Goal: Task Accomplishment & Management: Manage account settings

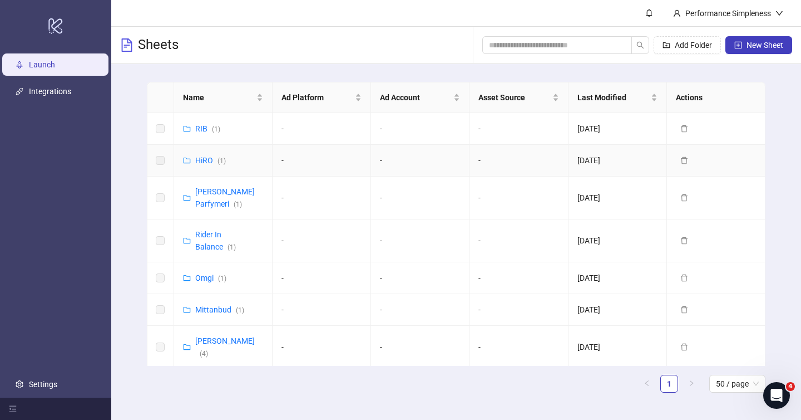
scroll to position [12, 0]
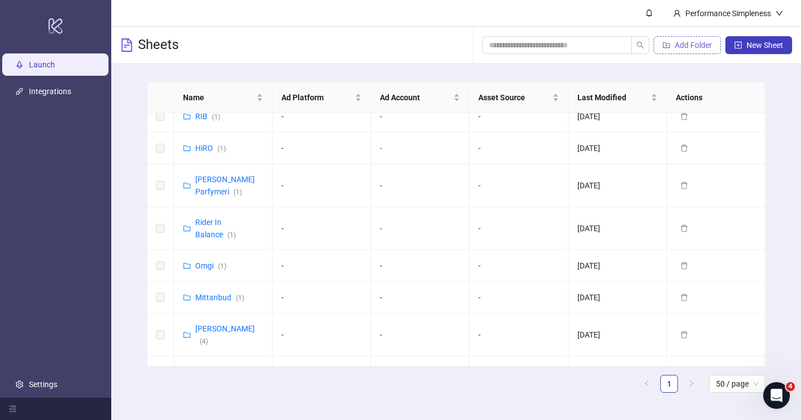
click at [706, 46] on span "Add Folder" at bounding box center [693, 45] width 37 height 9
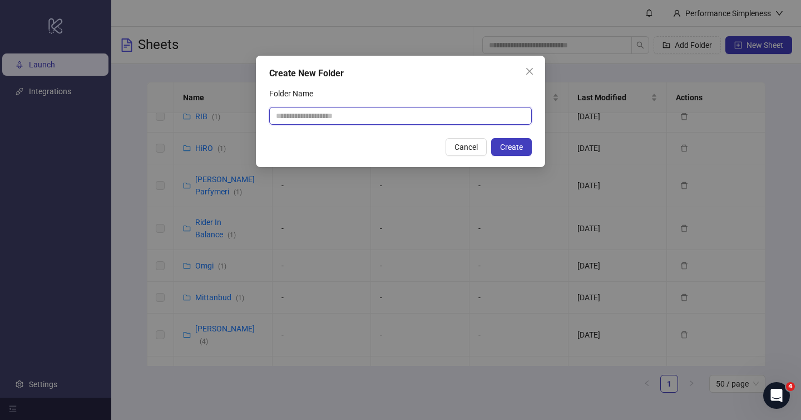
click at [428, 119] on input "Folder Name" at bounding box center [400, 116] width 263 height 18
type input "**********"
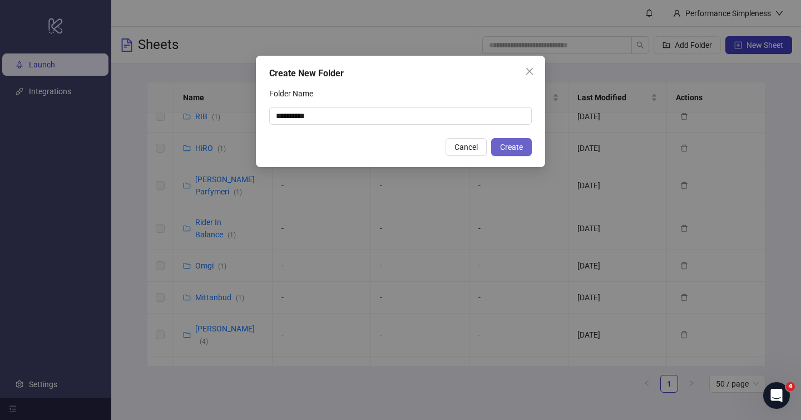
click at [518, 147] on span "Create" at bounding box center [511, 146] width 23 height 9
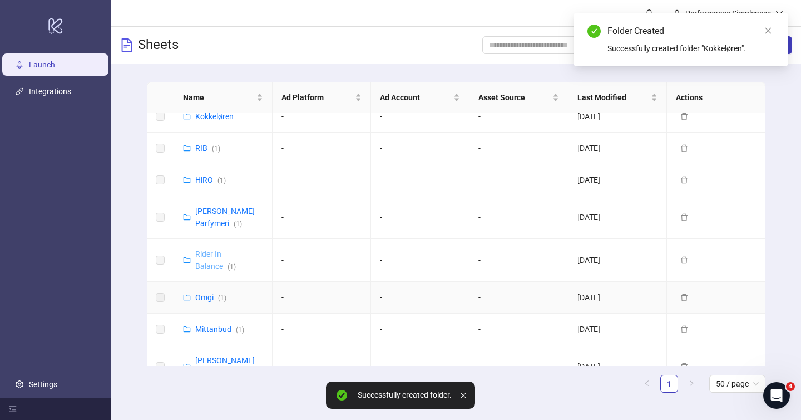
scroll to position [0, 0]
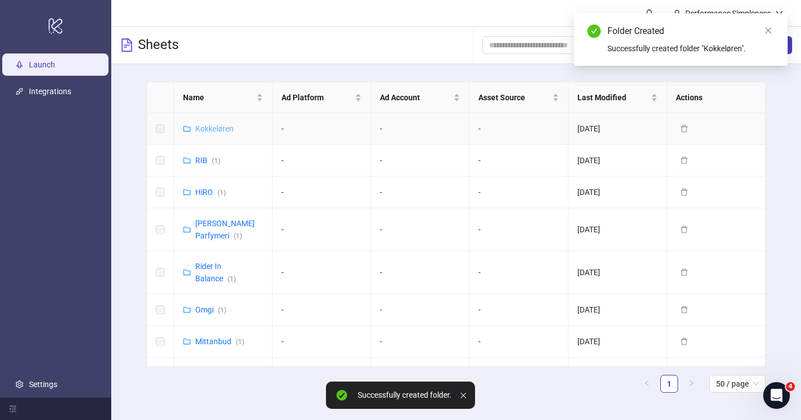
click at [215, 132] on link "Kokkeløren" at bounding box center [214, 128] width 38 height 9
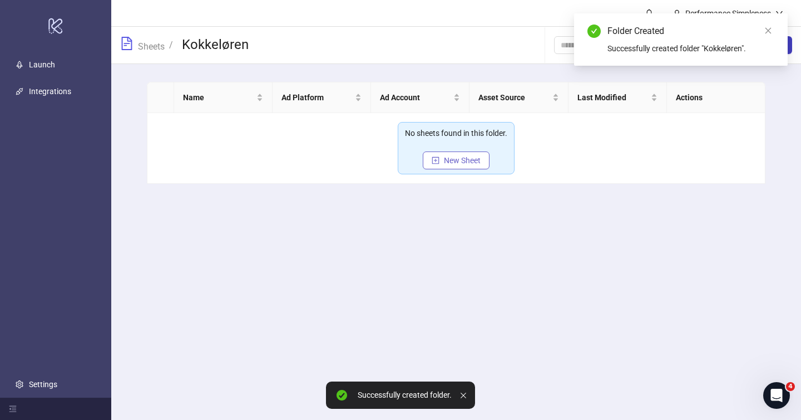
click at [443, 156] on button "New Sheet" at bounding box center [456, 160] width 67 height 18
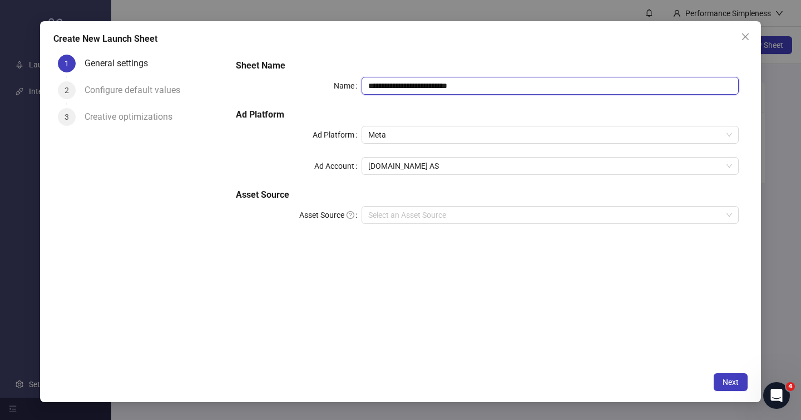
click at [450, 83] on input "**********" at bounding box center [550, 86] width 377 height 18
type input "**********"
click at [450, 51] on form "**********" at bounding box center [487, 148] width 521 height 196
click at [432, 174] on div "[DOMAIN_NAME] AS" at bounding box center [550, 166] width 377 height 18
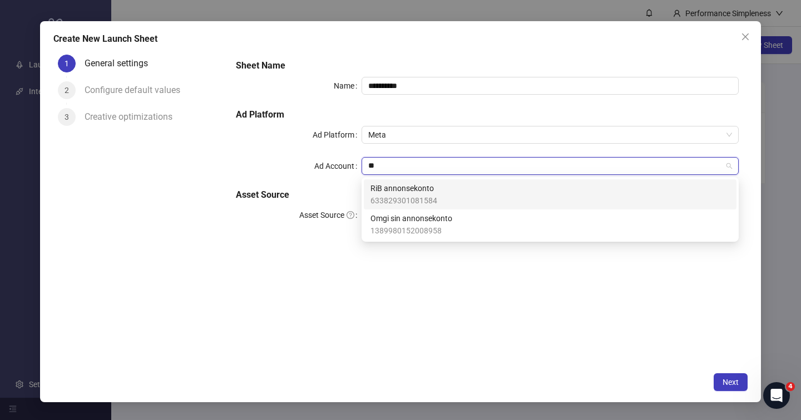
type input "***"
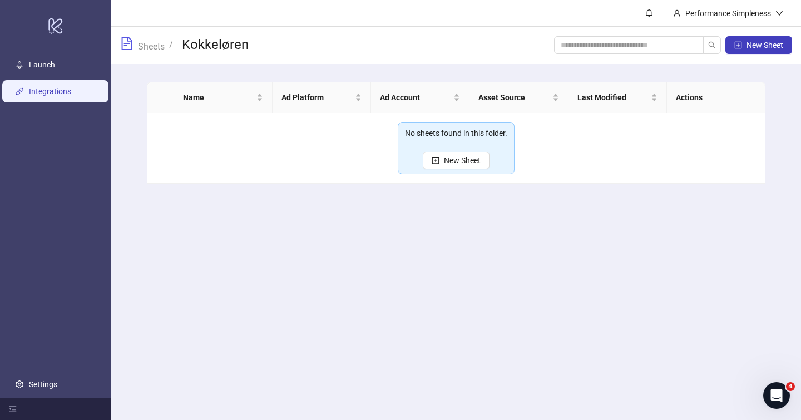
click at [34, 88] on link "Integrations" at bounding box center [50, 91] width 42 height 9
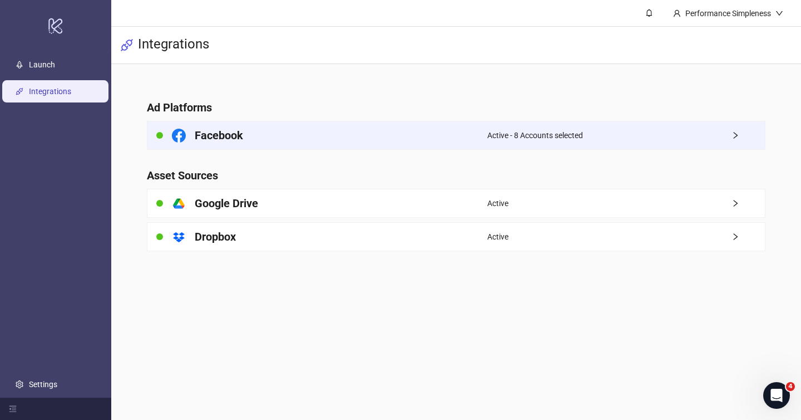
click at [240, 132] on h4 "Facebook" at bounding box center [219, 135] width 48 height 16
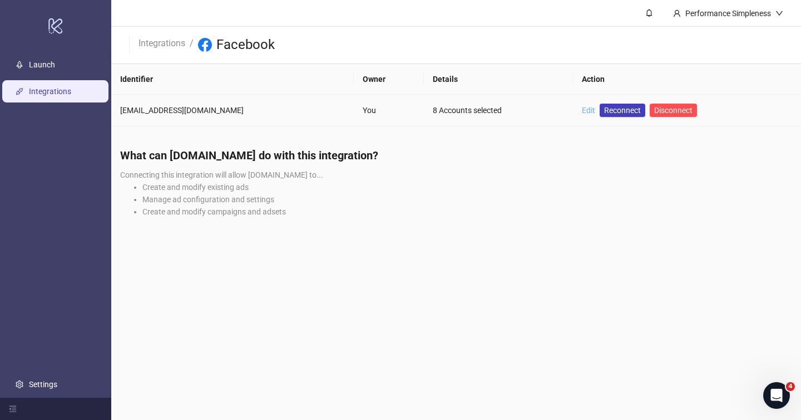
click at [582, 110] on link "Edit" at bounding box center [588, 110] width 13 height 9
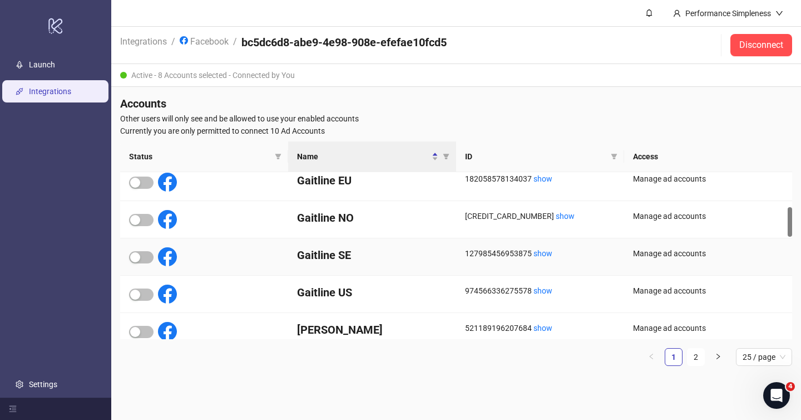
scroll to position [196, 0]
click at [701, 354] on link "2" at bounding box center [696, 356] width 17 height 17
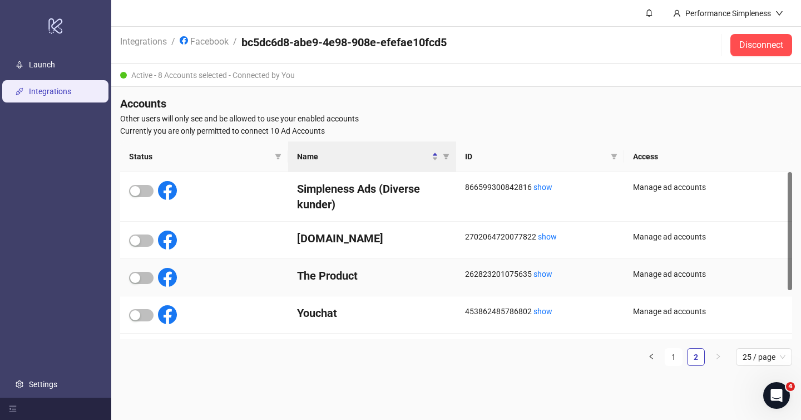
scroll to position [0, 0]
click at [672, 354] on link "1" at bounding box center [674, 356] width 17 height 17
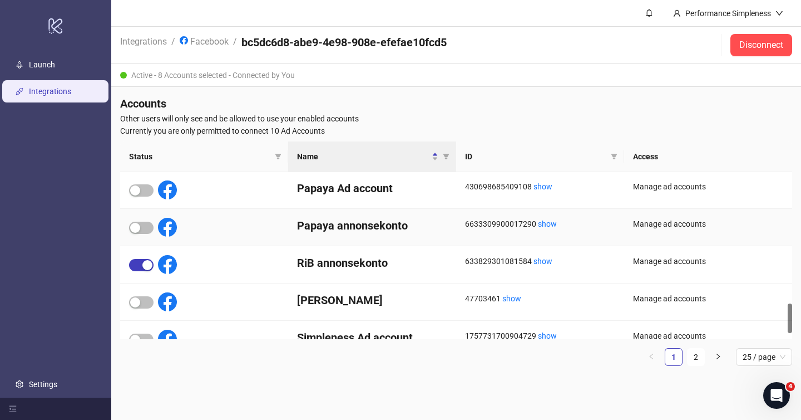
scroll to position [765, 0]
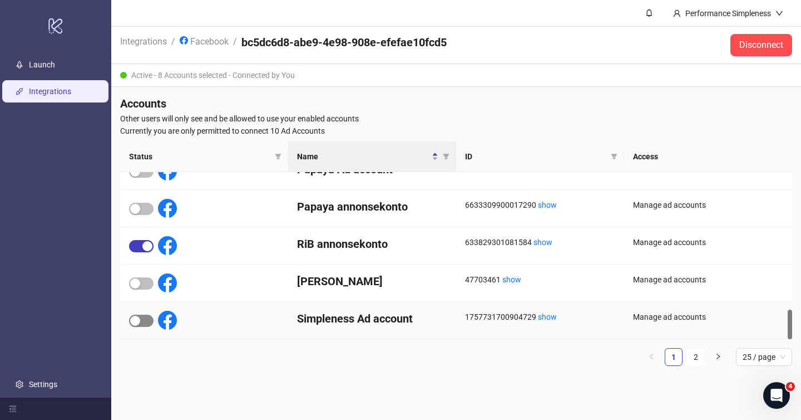
click at [140, 319] on button "button" at bounding box center [141, 320] width 24 height 12
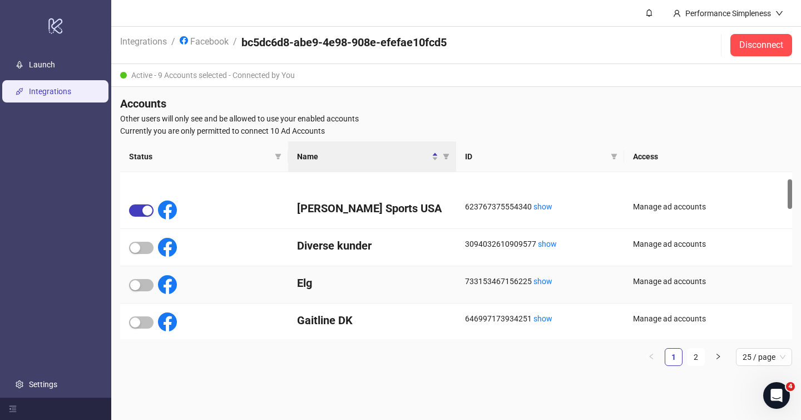
scroll to position [0, 0]
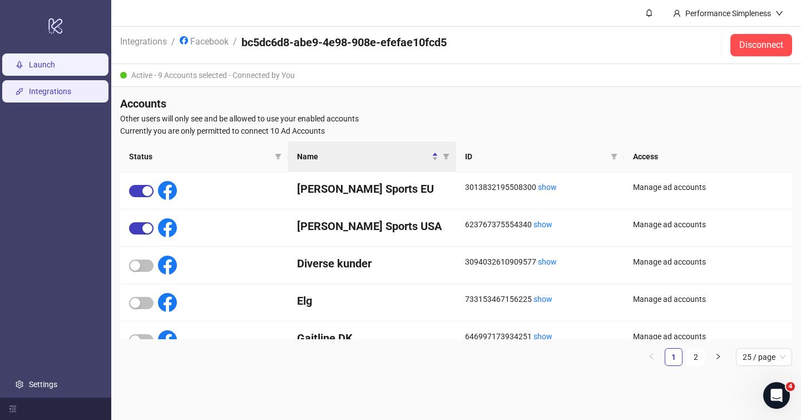
click at [46, 64] on link "Launch" at bounding box center [42, 64] width 26 height 9
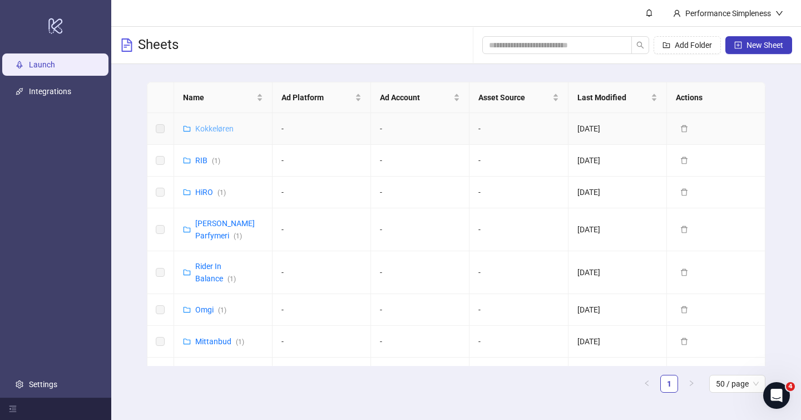
click at [223, 130] on link "Kokkeløren" at bounding box center [214, 128] width 38 height 9
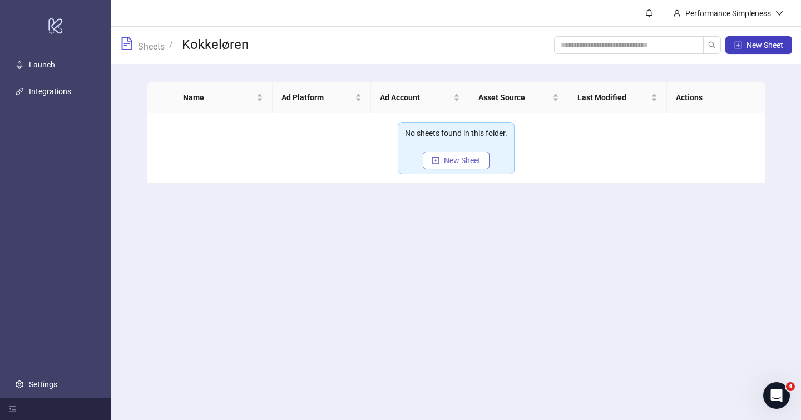
click at [466, 157] on span "New Sheet" at bounding box center [462, 160] width 37 height 9
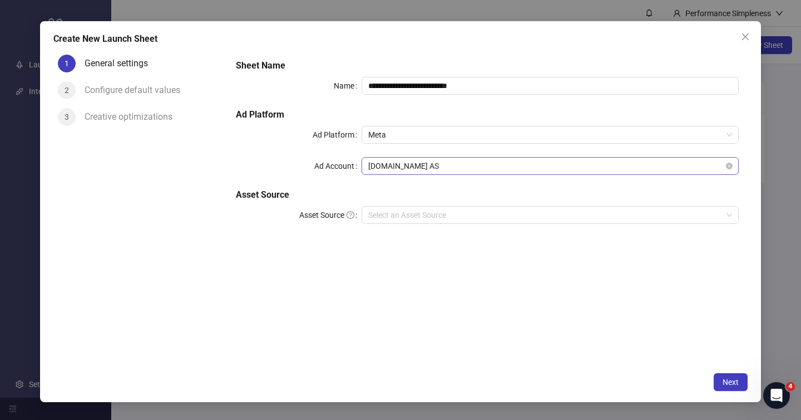
click at [437, 170] on span "[DOMAIN_NAME] AS" at bounding box center [550, 165] width 364 height 17
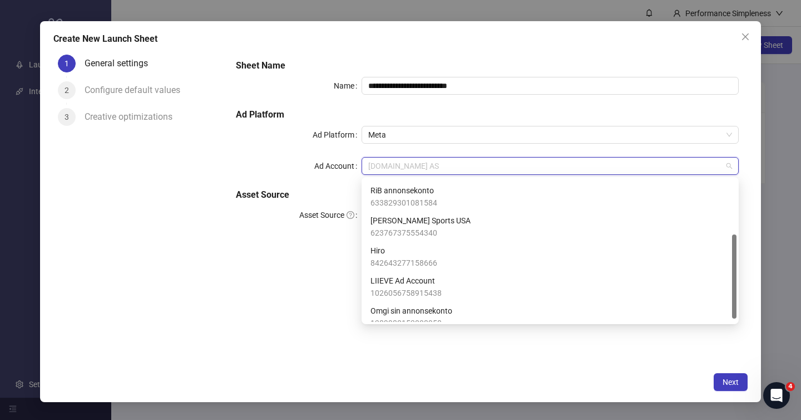
scroll to position [98, 0]
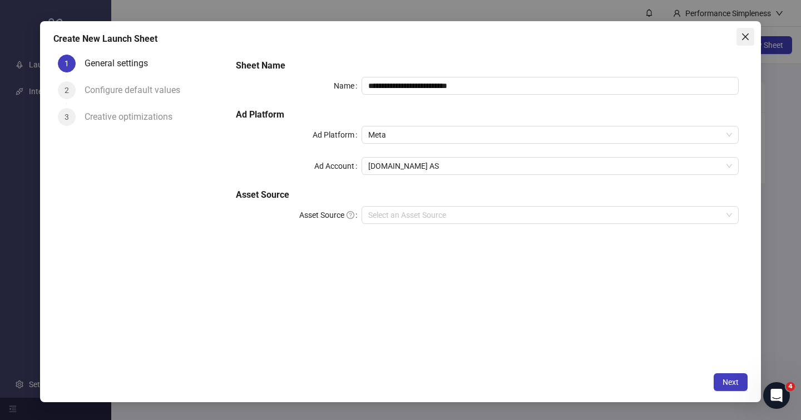
click at [737, 39] on span "Close" at bounding box center [746, 36] width 18 height 9
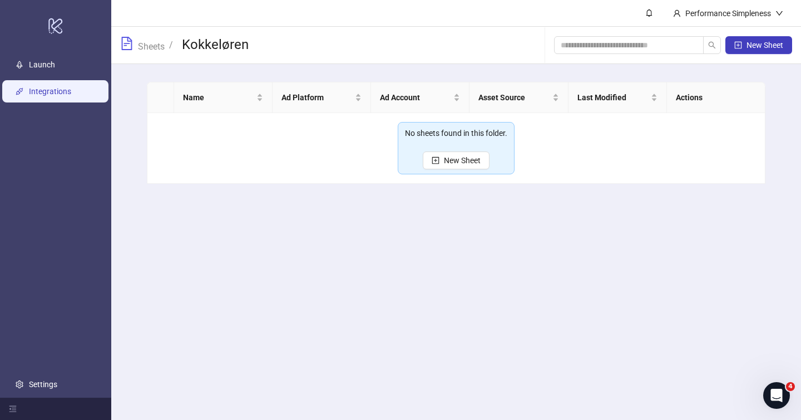
click at [64, 88] on link "Integrations" at bounding box center [50, 91] width 42 height 9
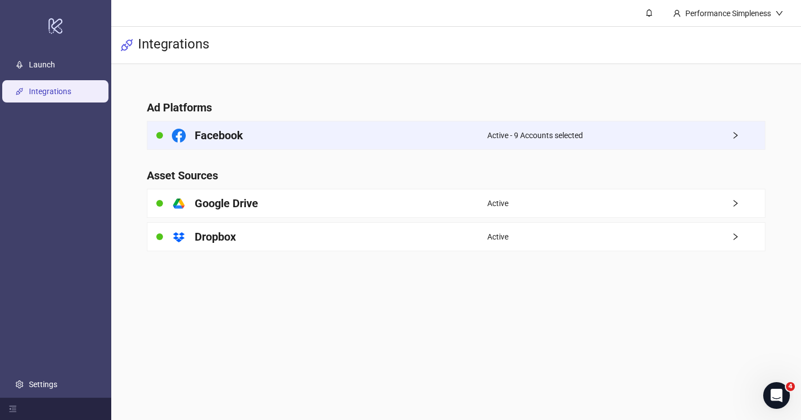
click at [239, 146] on div "Facebook" at bounding box center [317, 135] width 340 height 28
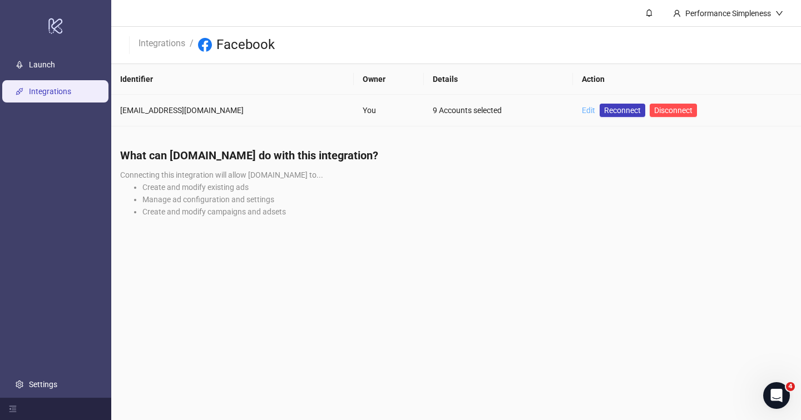
click at [582, 109] on link "Edit" at bounding box center [588, 110] width 13 height 9
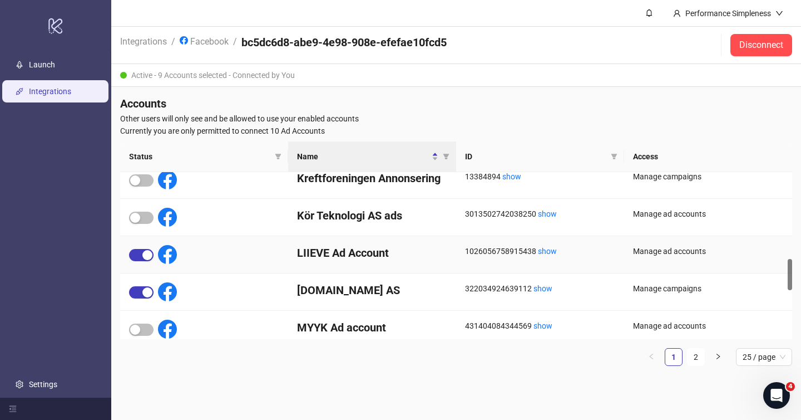
scroll to position [467, 0]
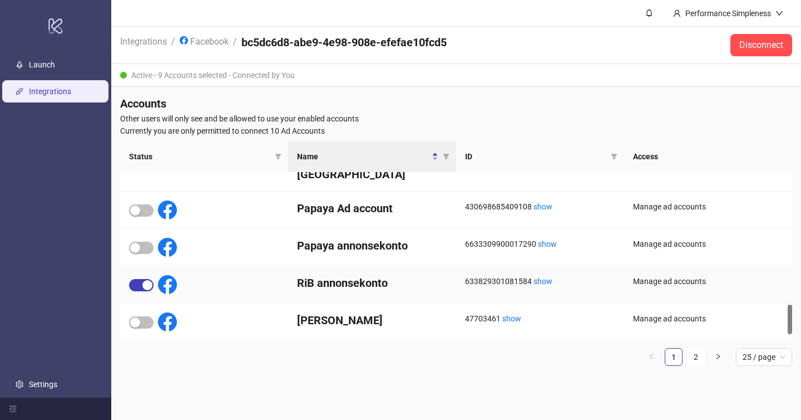
scroll to position [765, 0]
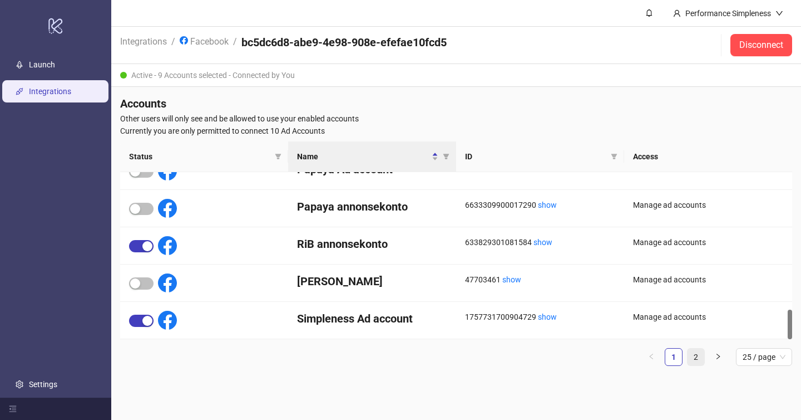
click at [692, 352] on link "2" at bounding box center [696, 356] width 17 height 17
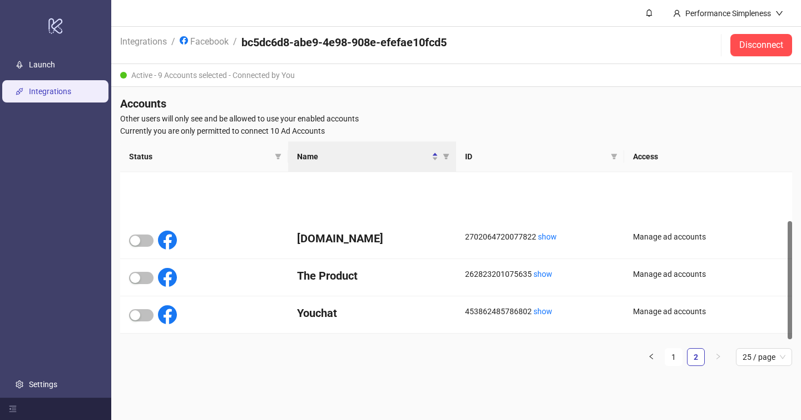
scroll to position [69, 0]
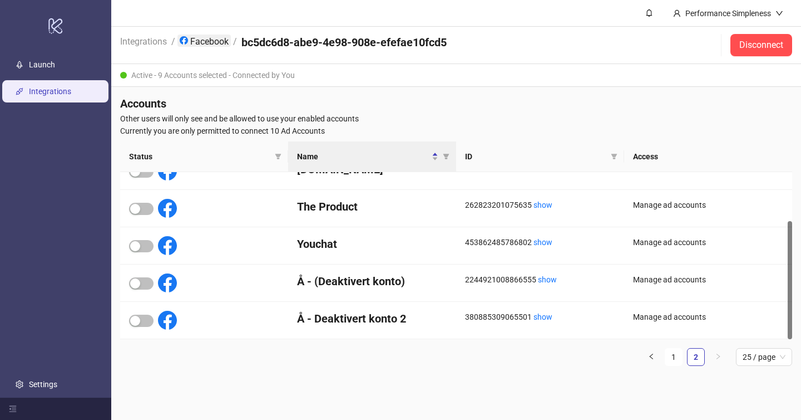
click at [204, 40] on link "Facebook" at bounding box center [204, 41] width 53 height 12
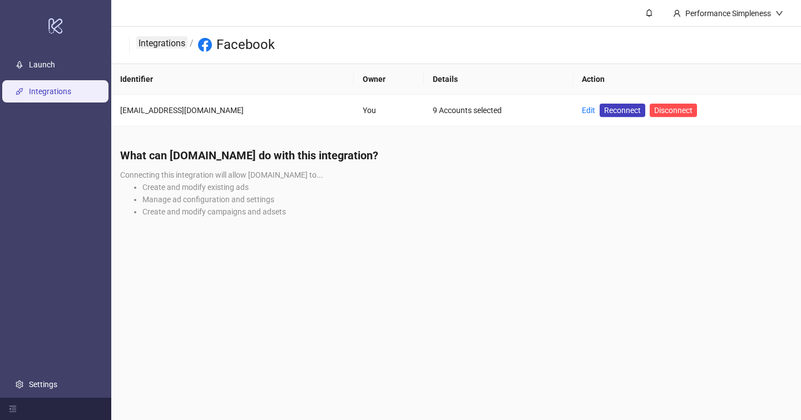
click at [145, 45] on link "Integrations" at bounding box center [161, 42] width 51 height 12
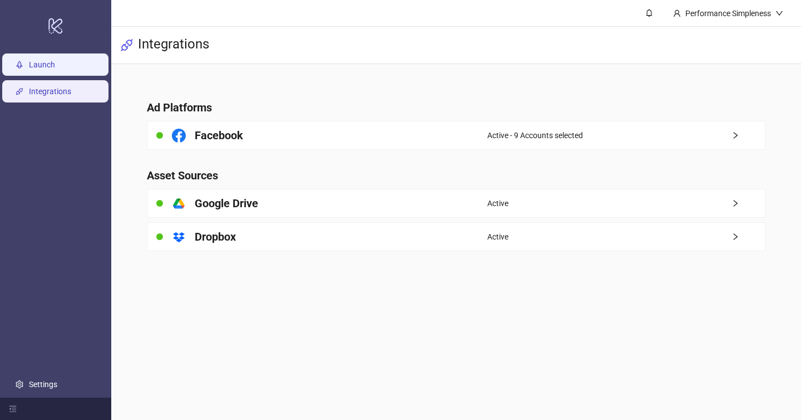
click at [37, 64] on link "Launch" at bounding box center [42, 64] width 26 height 9
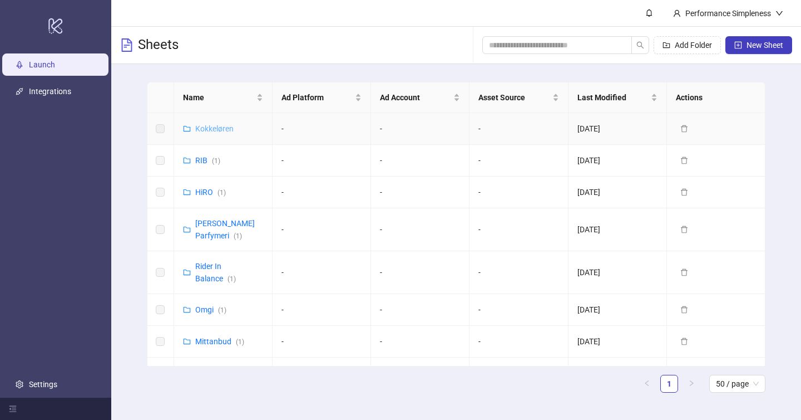
click at [202, 126] on link "Kokkeløren" at bounding box center [214, 128] width 38 height 9
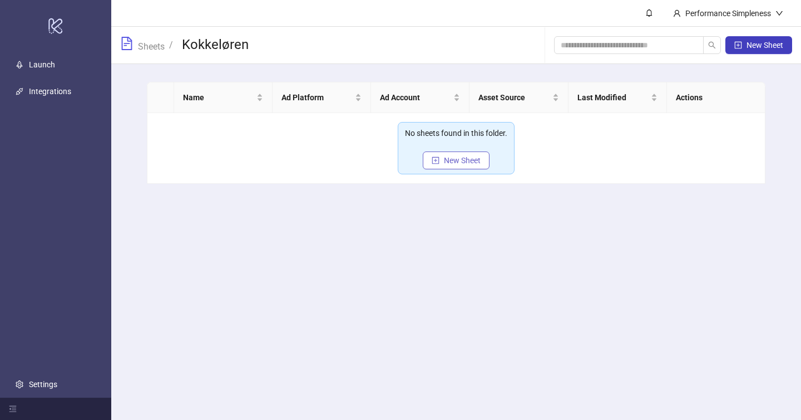
click at [448, 167] on button "New Sheet" at bounding box center [456, 160] width 67 height 18
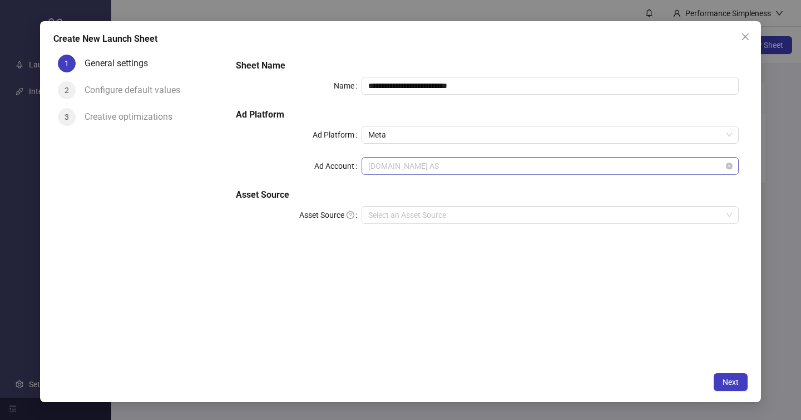
click at [424, 164] on span "[DOMAIN_NAME] AS" at bounding box center [550, 165] width 364 height 17
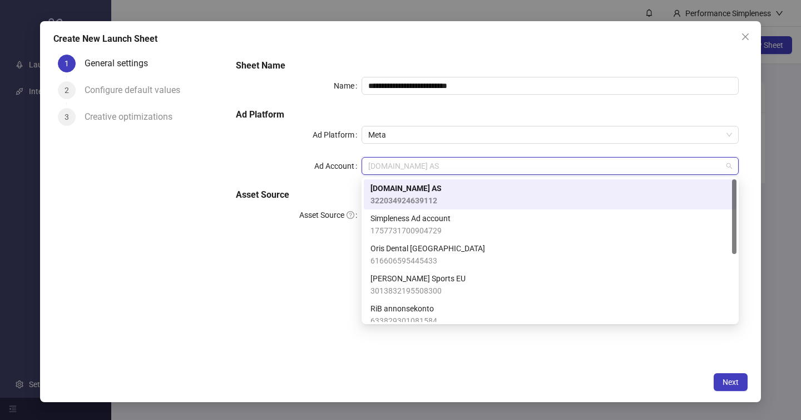
click at [600, 74] on div "**********" at bounding box center [487, 148] width 512 height 187
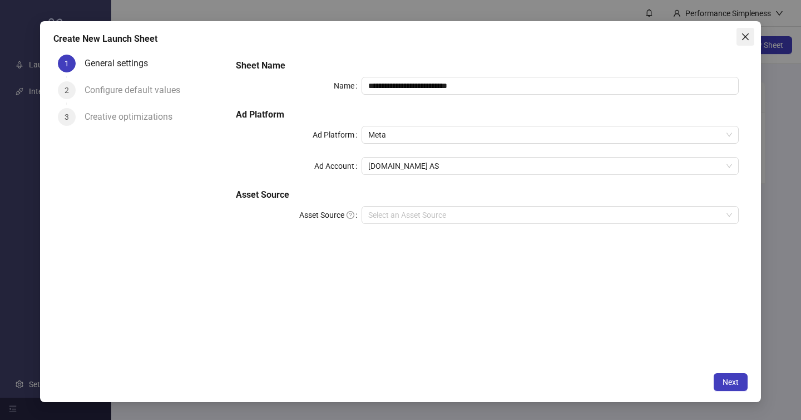
click at [747, 43] on button "Close" at bounding box center [746, 37] width 18 height 18
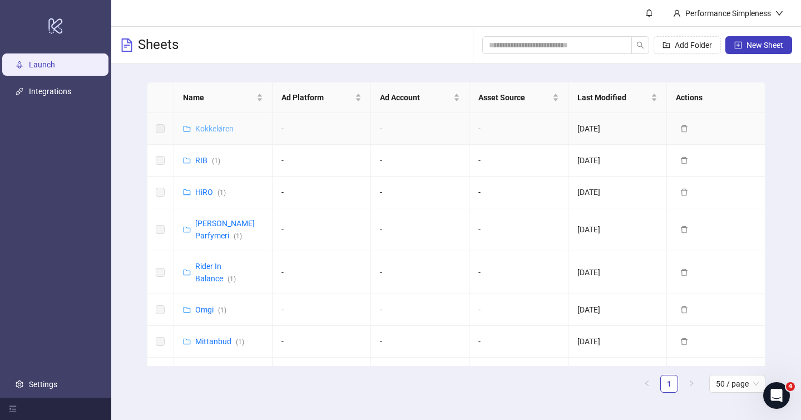
click at [210, 129] on link "Kokkeløren" at bounding box center [214, 128] width 38 height 9
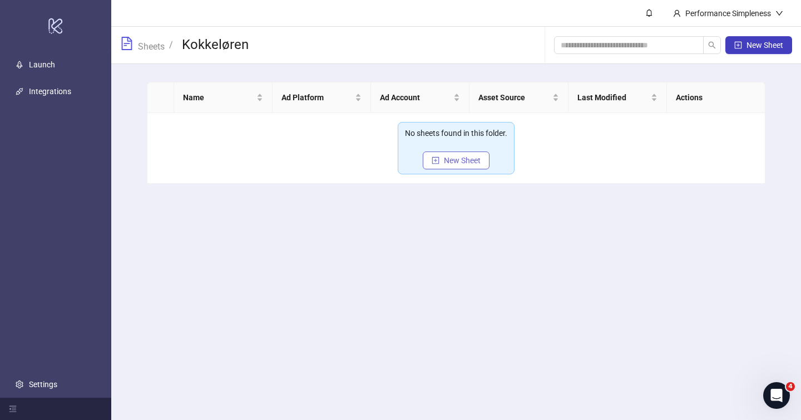
click at [442, 157] on button "New Sheet" at bounding box center [456, 160] width 67 height 18
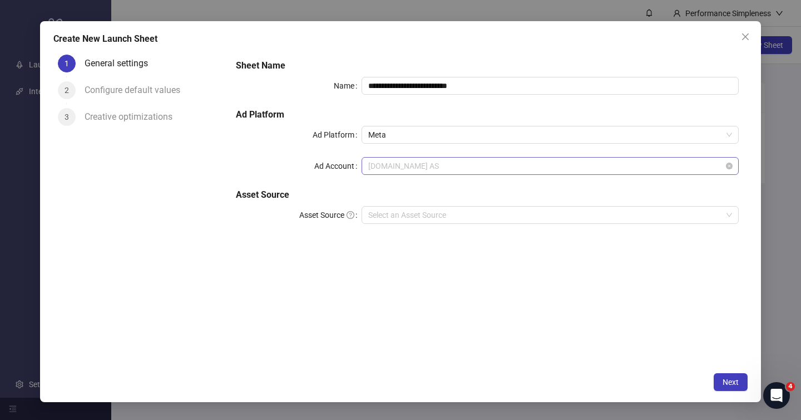
click at [454, 161] on span "[DOMAIN_NAME] AS" at bounding box center [550, 165] width 364 height 17
click at [513, 20] on div "**********" at bounding box center [400, 210] width 801 height 420
click at [453, 11] on div "**********" at bounding box center [400, 210] width 801 height 420
click at [105, 26] on div "**********" at bounding box center [400, 211] width 721 height 381
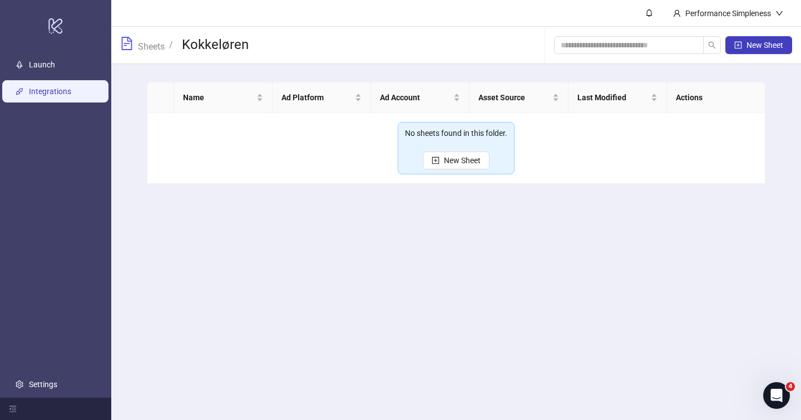
click at [45, 87] on link "Integrations" at bounding box center [50, 91] width 42 height 9
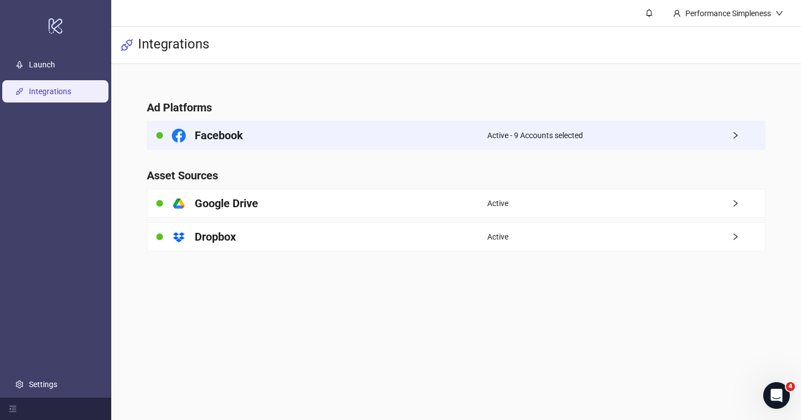
click at [230, 139] on h4 "Facebook" at bounding box center [219, 135] width 48 height 16
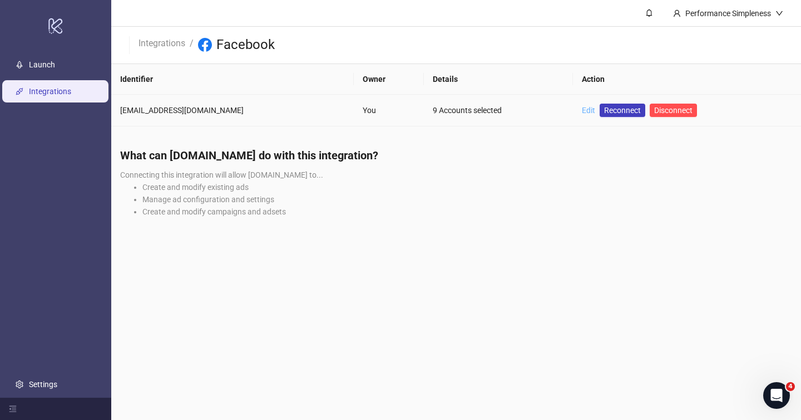
click at [582, 109] on link "Edit" at bounding box center [588, 110] width 13 height 9
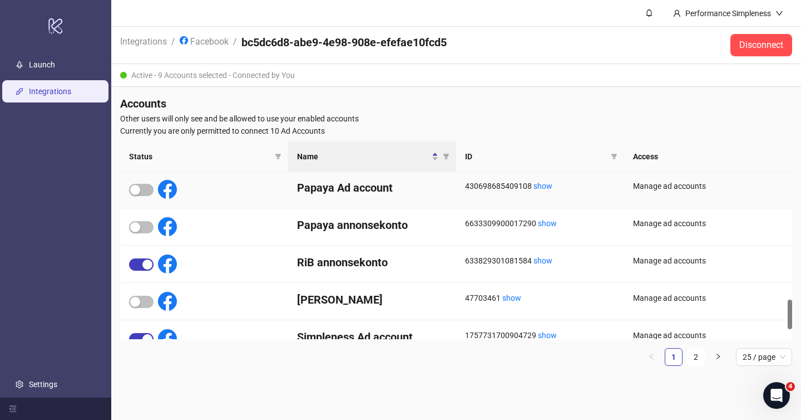
scroll to position [765, 0]
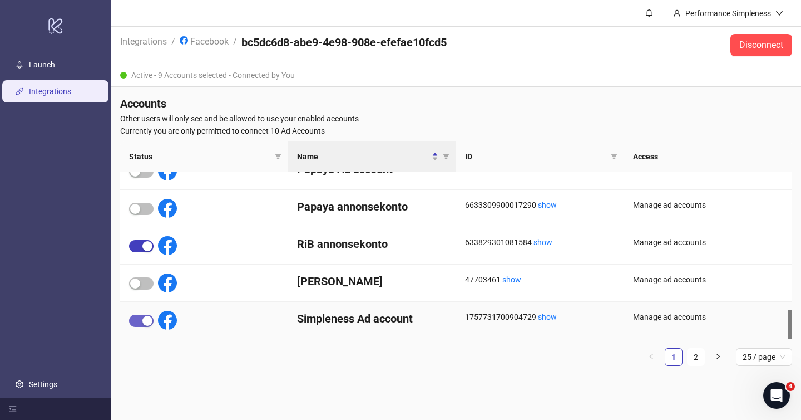
click at [139, 319] on span "button" at bounding box center [141, 320] width 24 height 12
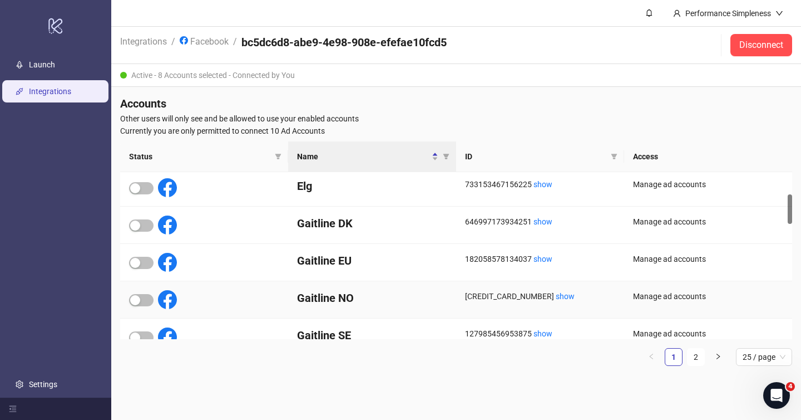
scroll to position [0, 0]
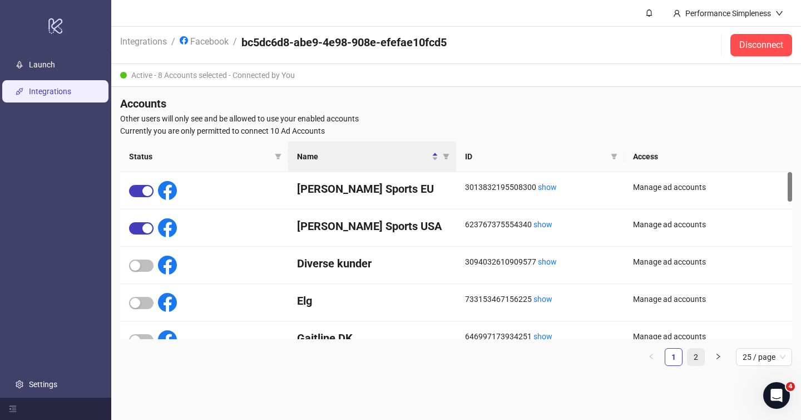
click at [700, 358] on link "2" at bounding box center [696, 356] width 17 height 17
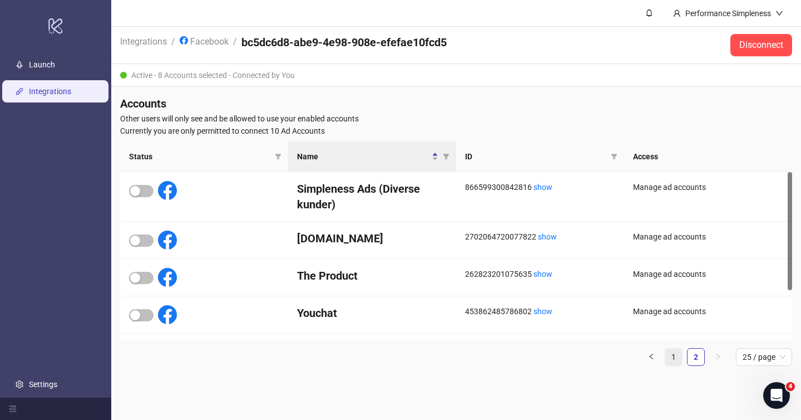
click at [678, 356] on link "1" at bounding box center [674, 356] width 17 height 17
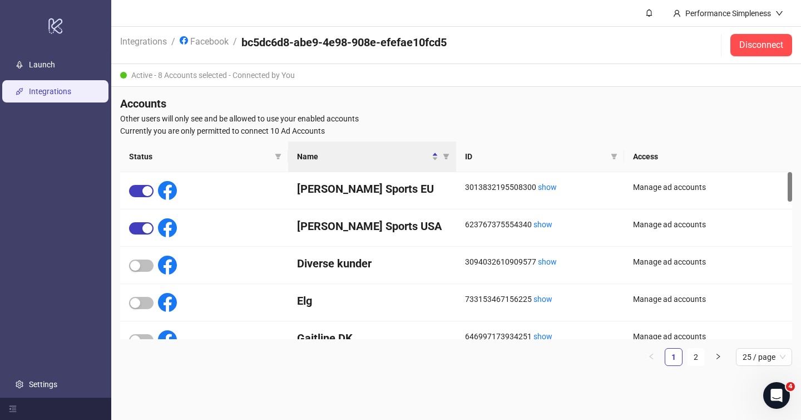
click at [587, 110] on h4 "Accounts" at bounding box center [456, 104] width 672 height 16
click at [52, 21] on icon "logo/logo-mobile" at bounding box center [56, 25] width 16 height 27
